Goal: Information Seeking & Learning: Find specific fact

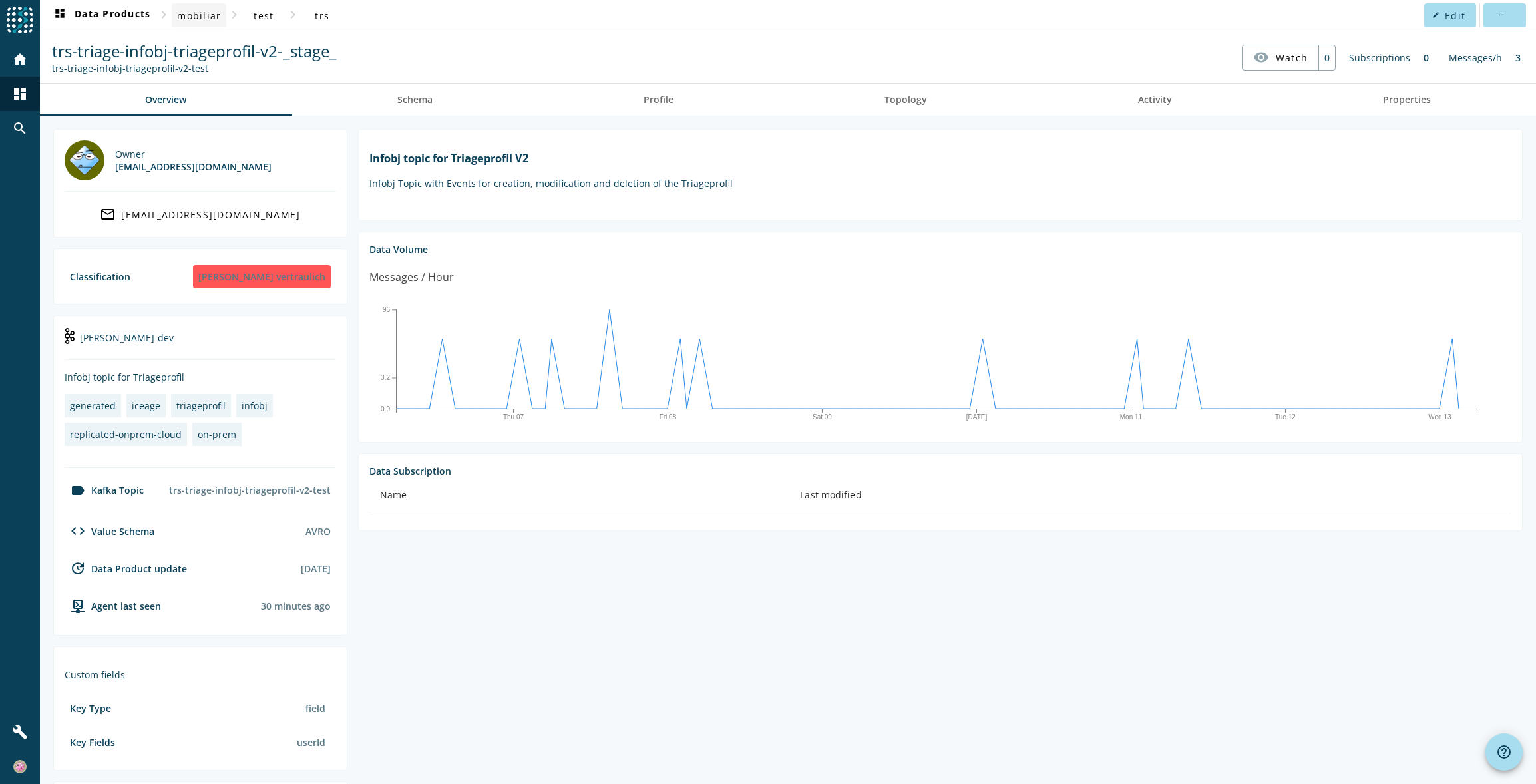
click at [213, 13] on span "mobiliar" at bounding box center [199, 15] width 44 height 12
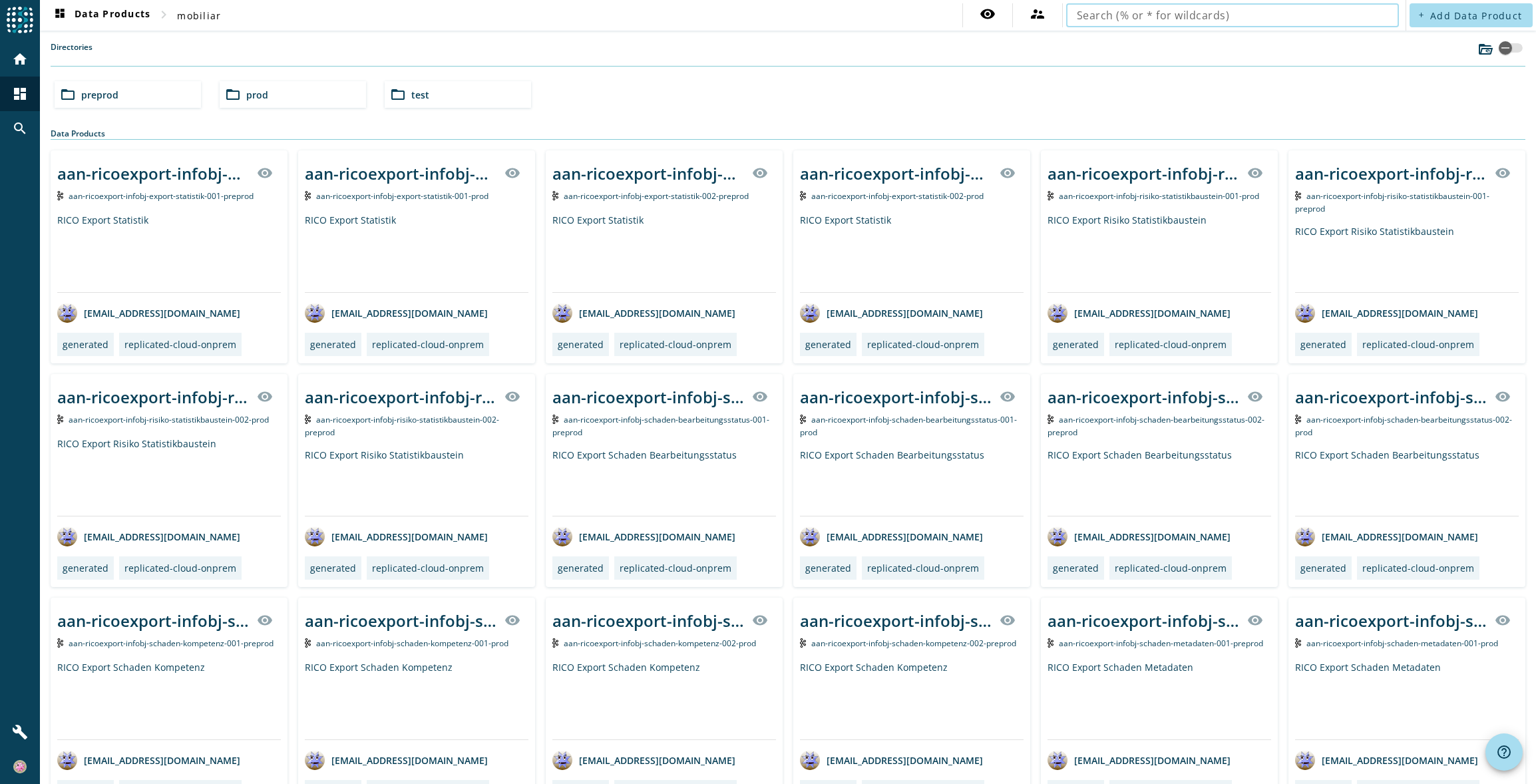
click at [1129, 17] on input "text" at bounding box center [1232, 16] width 312 height 16
paste input "bps-profil-infobj-userinfo"
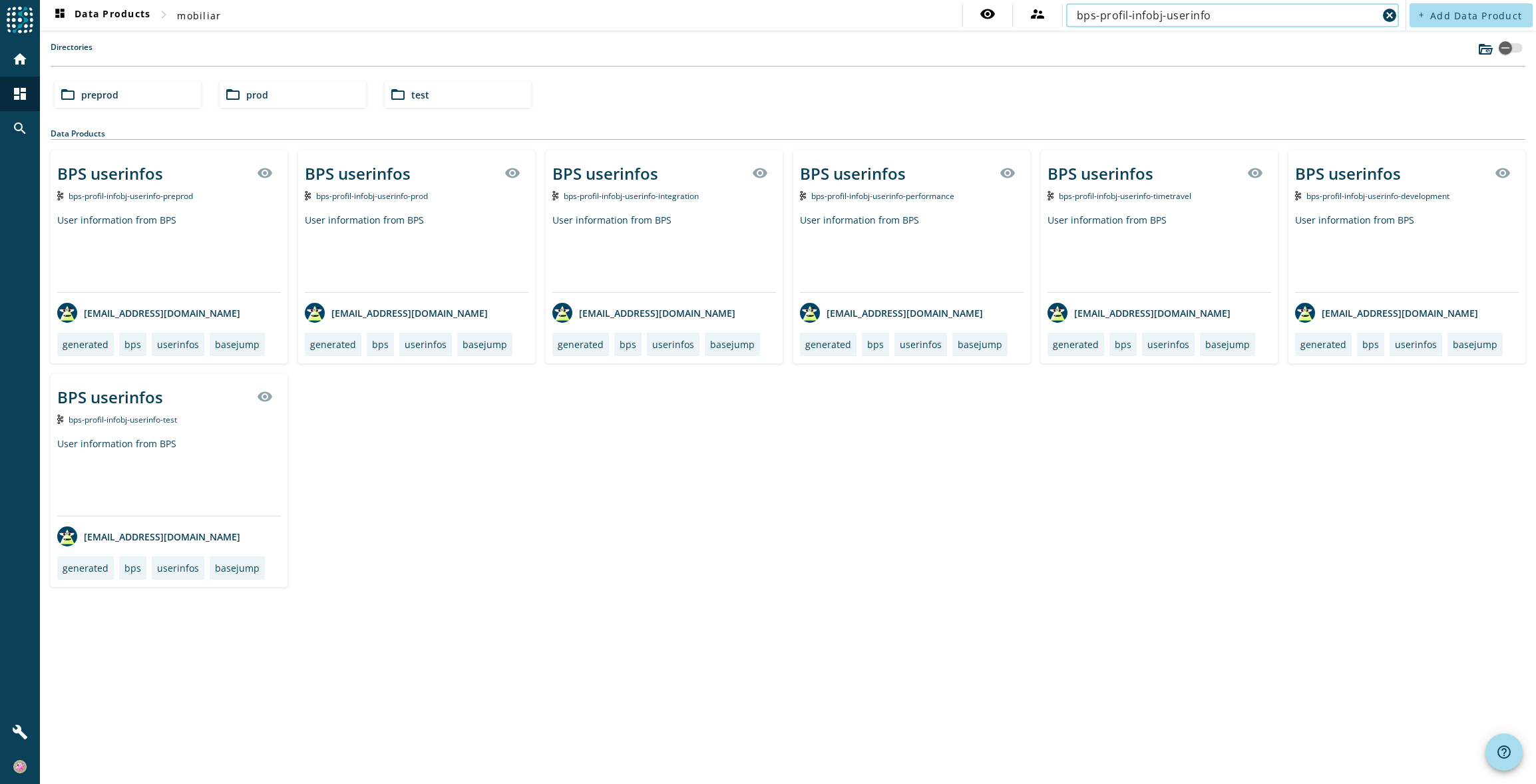
type input "bps-profil-infobj-userinfo"
click at [369, 193] on span "bps-profil-infobj-userinfo-prod" at bounding box center [371, 196] width 112 height 11
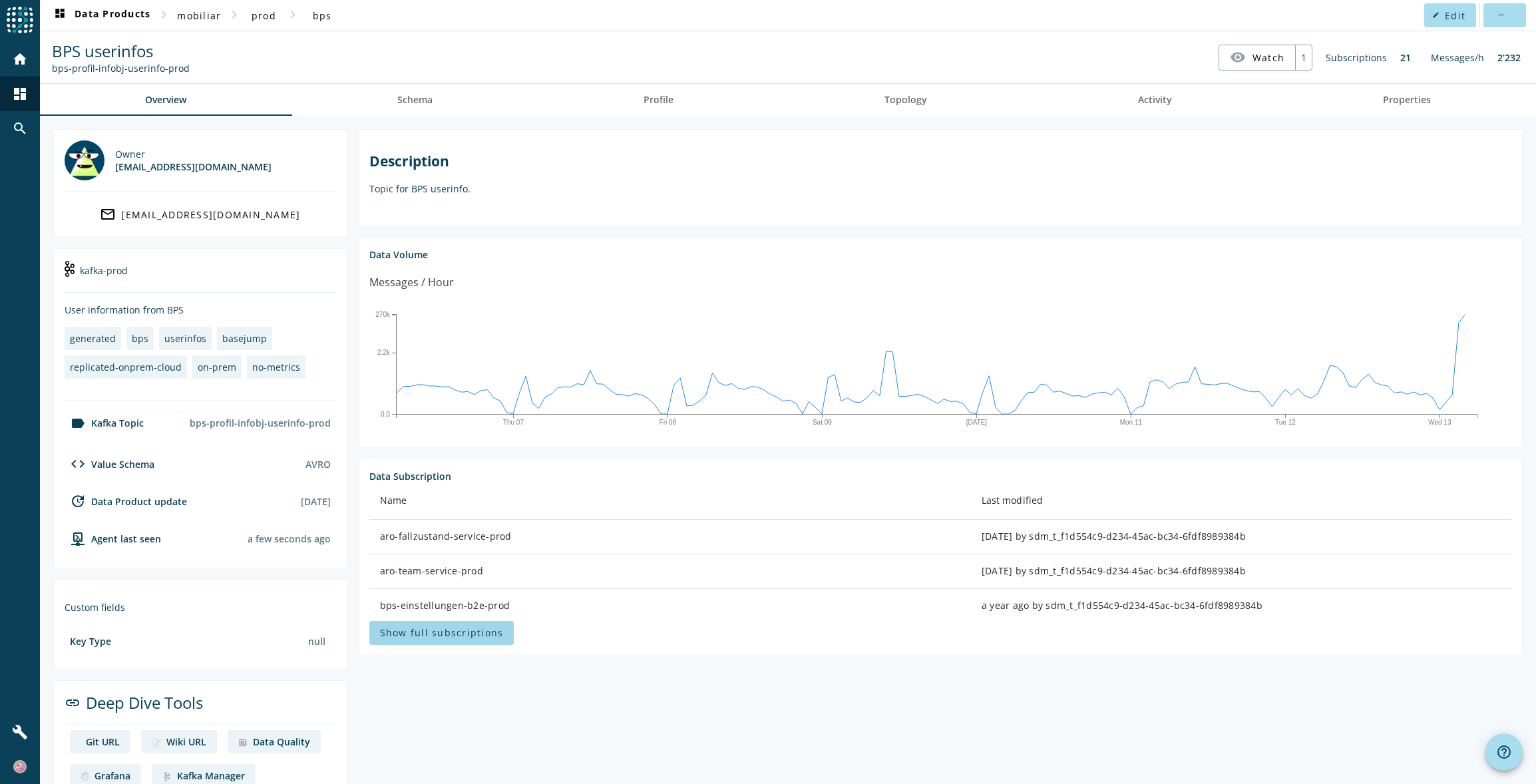
click at [433, 632] on span "Show full subscriptions" at bounding box center [442, 631] width 124 height 12
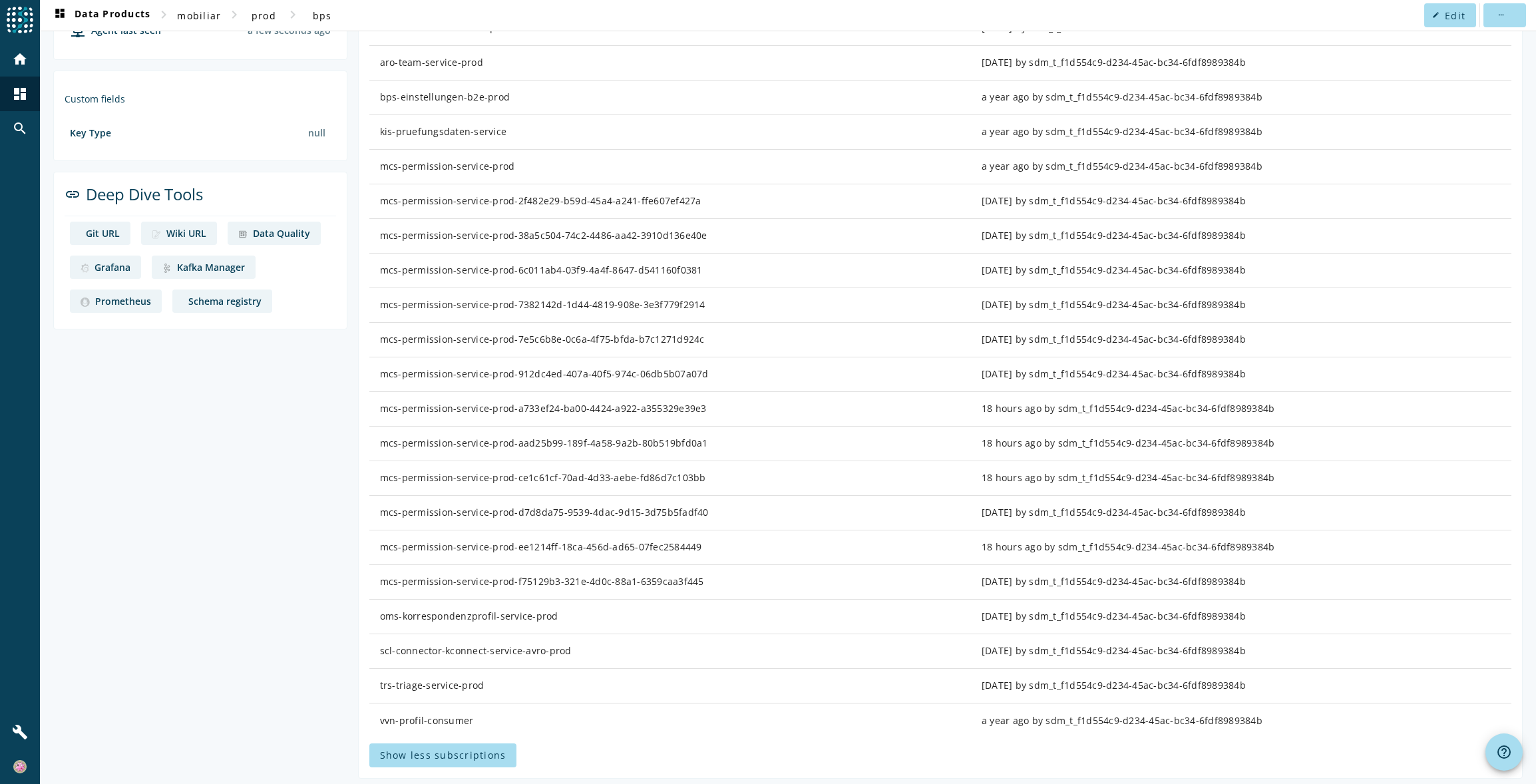
scroll to position [527, 0]
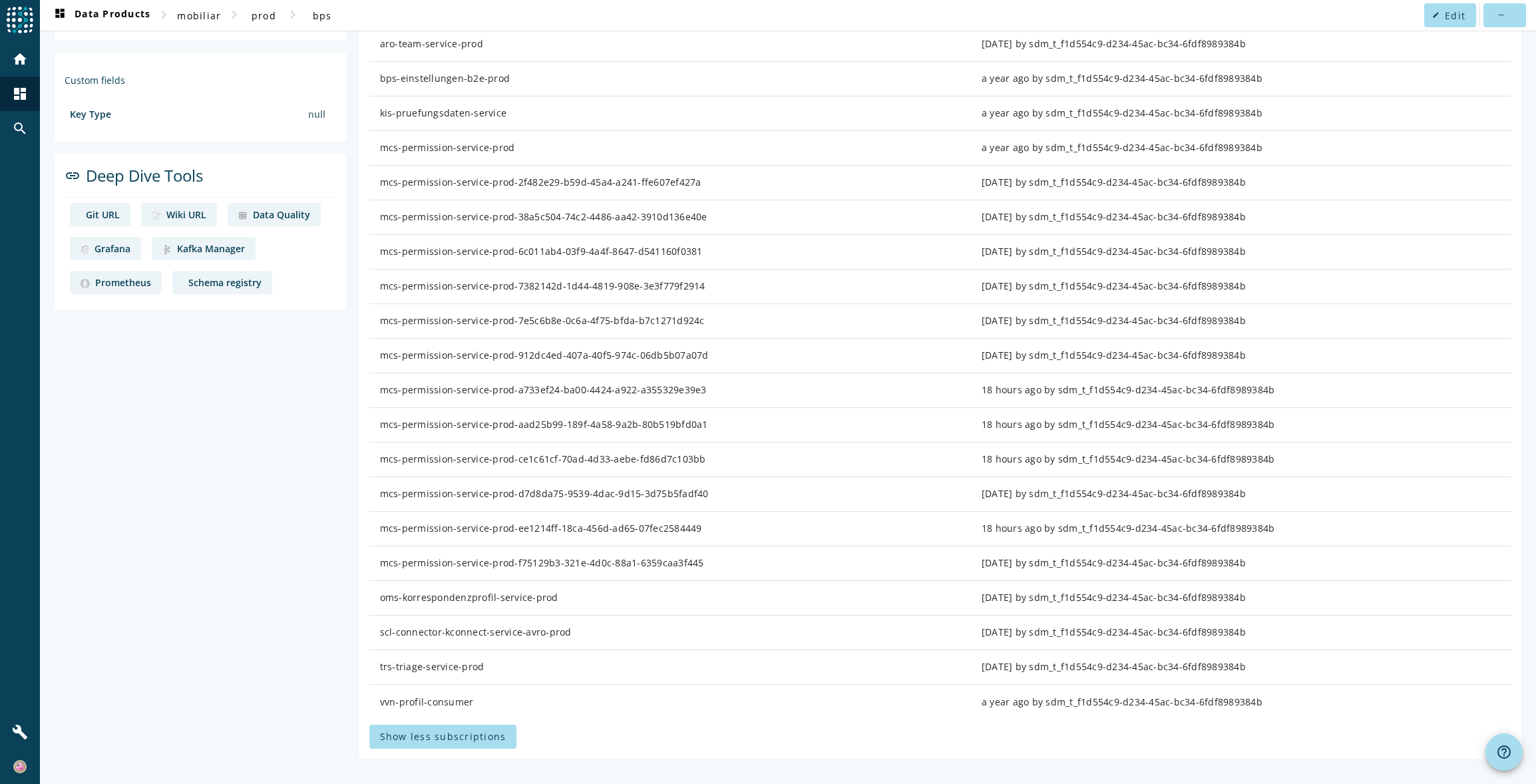
drag, startPoint x: 513, startPoint y: 217, endPoint x: 699, endPoint y: 226, distance: 186.2
click at [699, 226] on td "mcs-permission-service-prod-38a5c504-74c2-4486-aa42-3910d136e40e" at bounding box center [670, 217] width 602 height 34
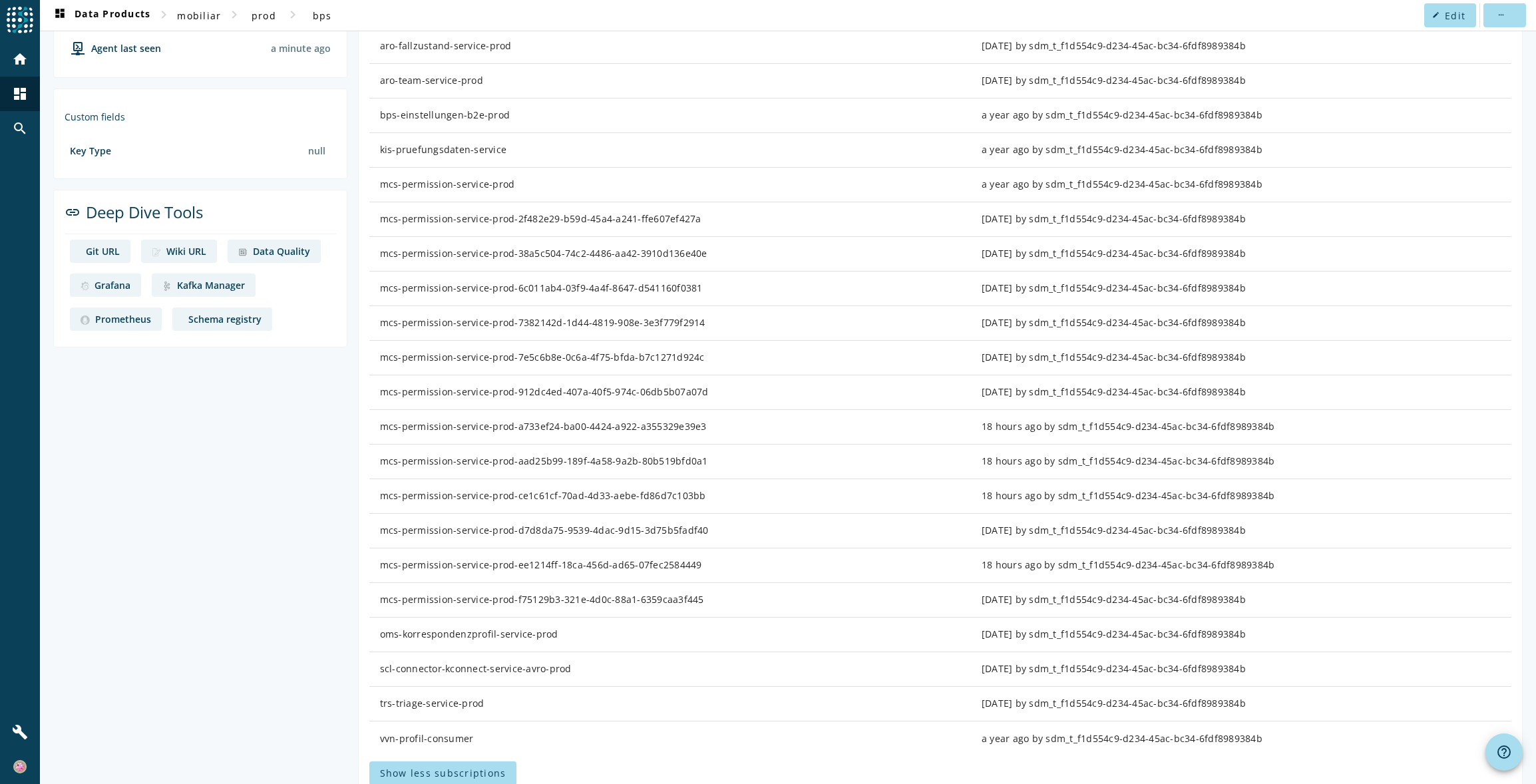
scroll to position [460, 0]
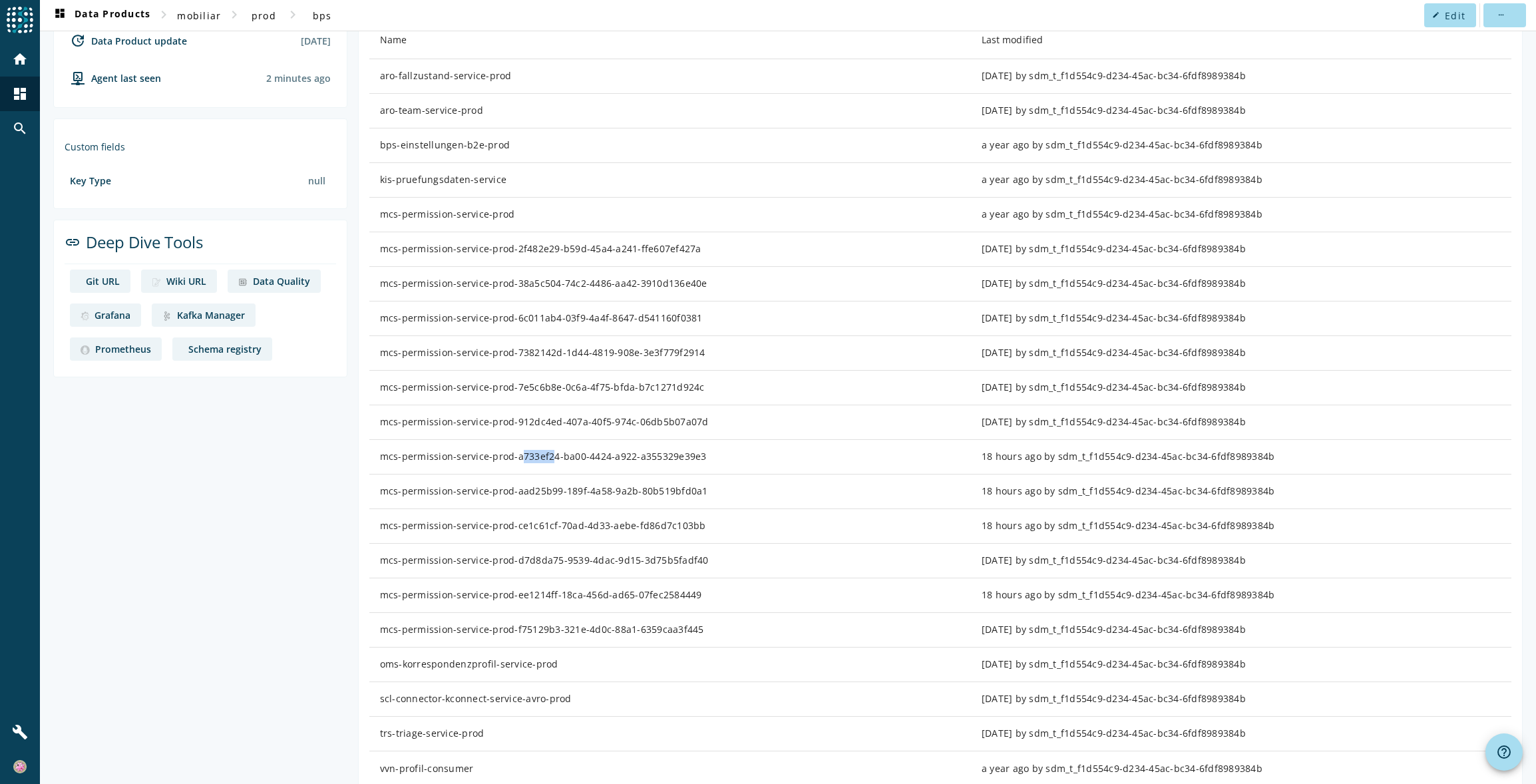
drag, startPoint x: 511, startPoint y: 458, endPoint x: 544, endPoint y: 459, distance: 33.0
click at [544, 459] on div "mcs-permission-service-prod-a733ef24-ba00-4424-a922-a355329e39e3" at bounding box center [670, 456] width 580 height 13
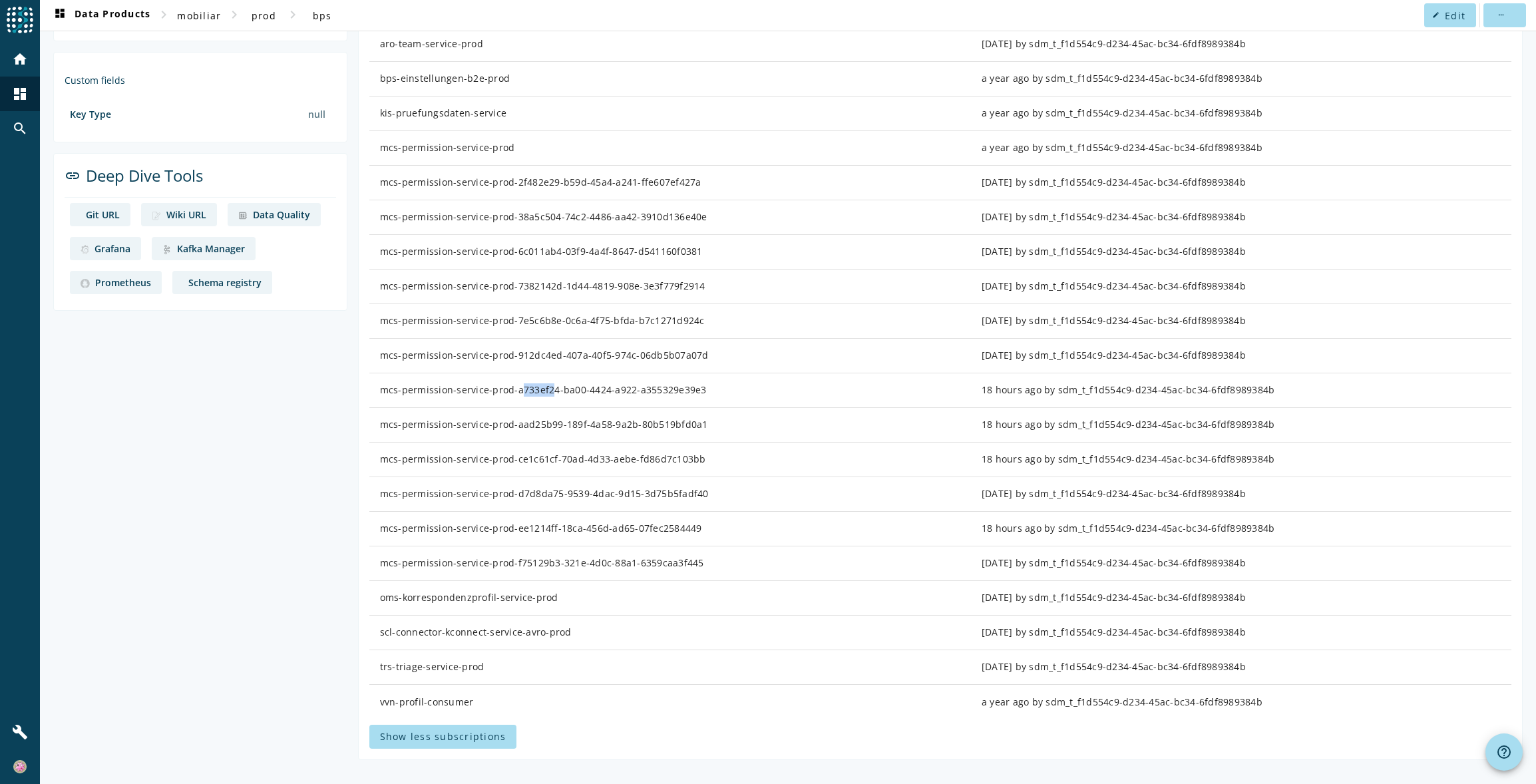
scroll to position [527, 0]
